Goal: Task Accomplishment & Management: Manage account settings

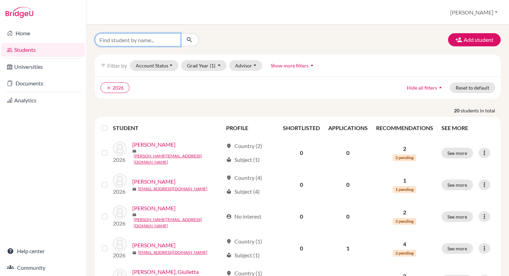
click at [125, 40] on input "Find student by name..." at bounding box center [138, 39] width 86 height 13
type input "[PERSON_NAME]"
click button "submit" at bounding box center [189, 39] width 18 height 13
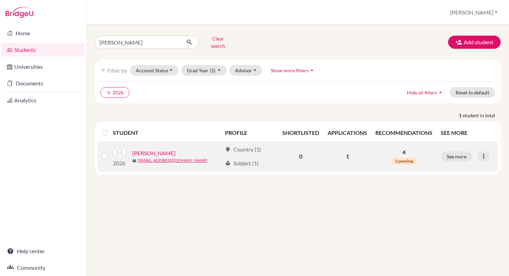
click at [157, 149] on link "[PERSON_NAME]" at bounding box center [153, 153] width 43 height 8
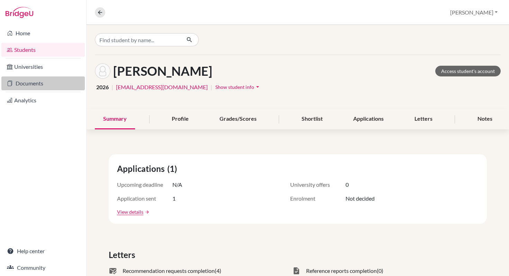
click at [31, 83] on link "Documents" at bounding box center [42, 84] width 83 height 14
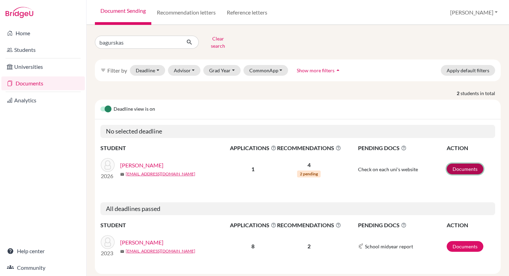
click at [462, 164] on link "Documents" at bounding box center [465, 169] width 37 height 11
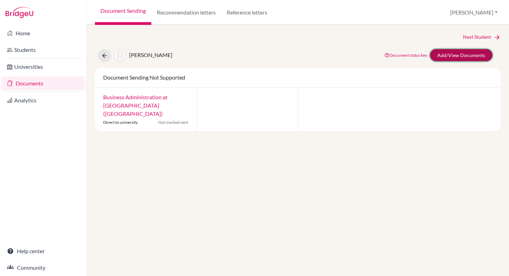
click at [450, 54] on link "Add/View Documents" at bounding box center [461, 55] width 62 height 12
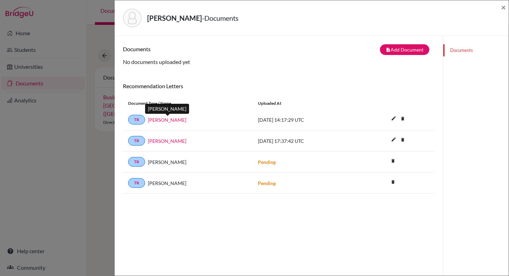
click at [167, 120] on link "[PERSON_NAME]" at bounding box center [167, 119] width 38 height 7
click at [394, 139] on icon "edit" at bounding box center [393, 139] width 11 height 11
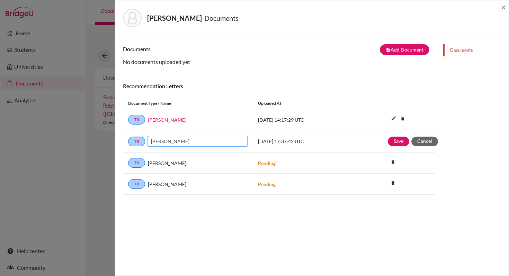
click at [394, 139] on button "Save" at bounding box center [398, 142] width 21 height 10
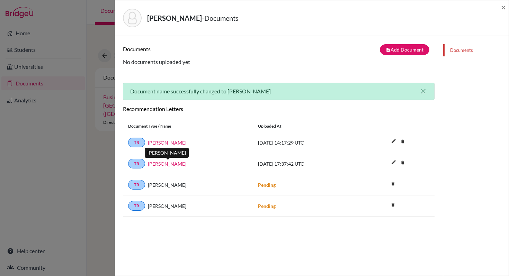
click at [160, 165] on link "[PERSON_NAME]" at bounding box center [167, 163] width 38 height 7
click at [219, 113] on div "Recommendation Letters" at bounding box center [279, 112] width 322 height 12
